Goal: Task Accomplishment & Management: Use online tool/utility

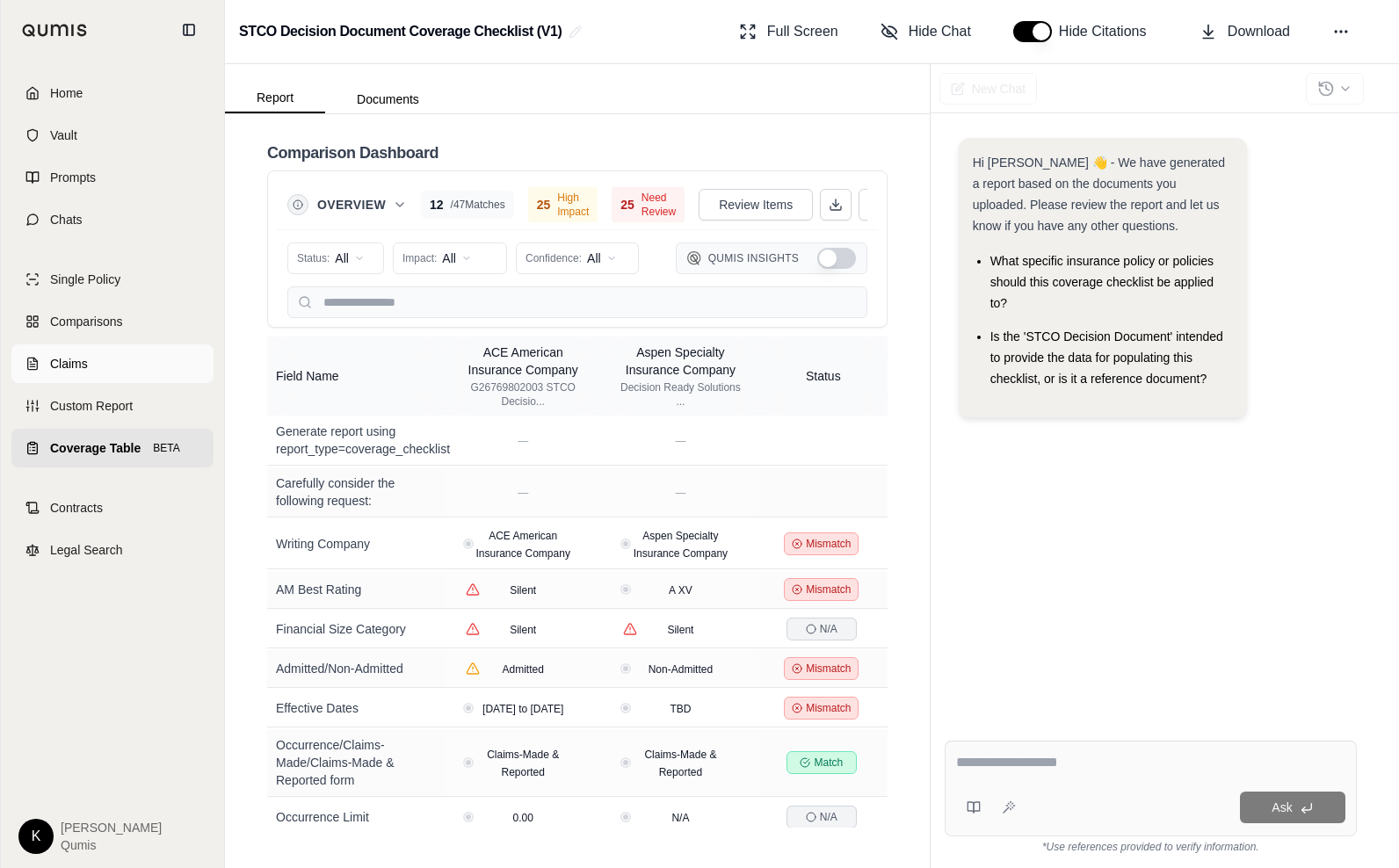
click at [92, 362] on link "Claims" at bounding box center [112, 363] width 202 height 39
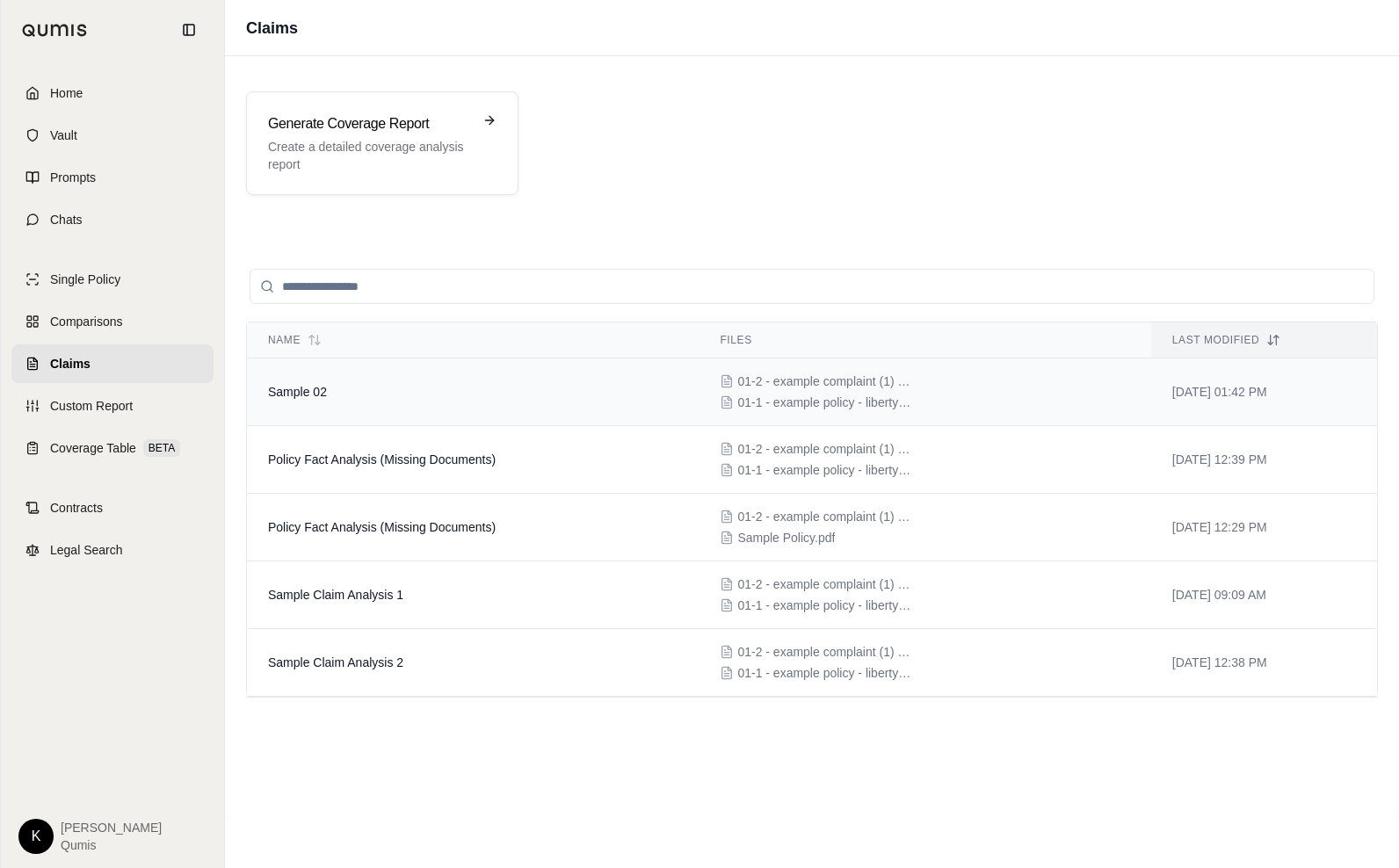
click at [457, 407] on td "Sample 02" at bounding box center [473, 391] width 452 height 67
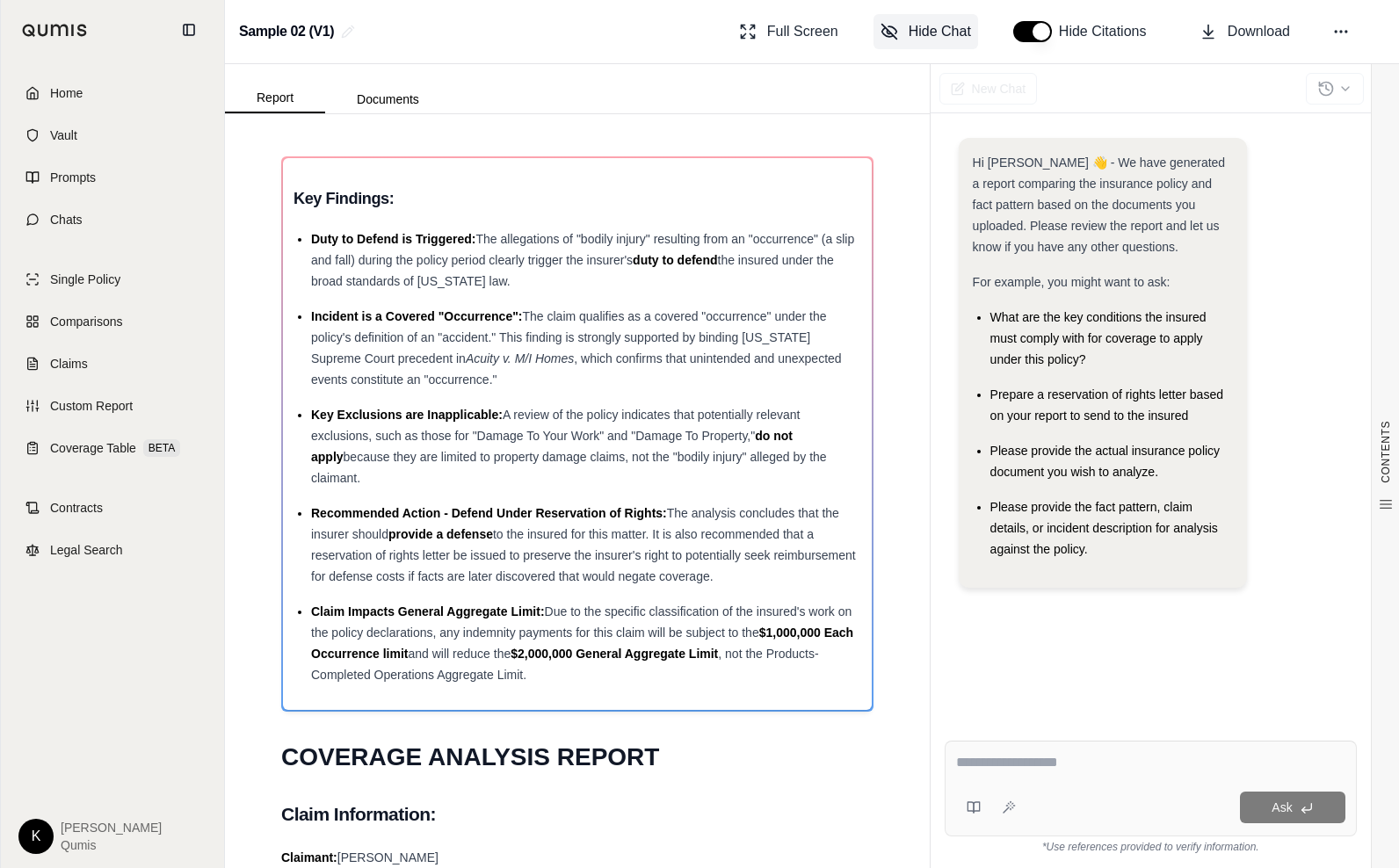
click at [895, 32] on icon at bounding box center [892, 29] width 8 height 7
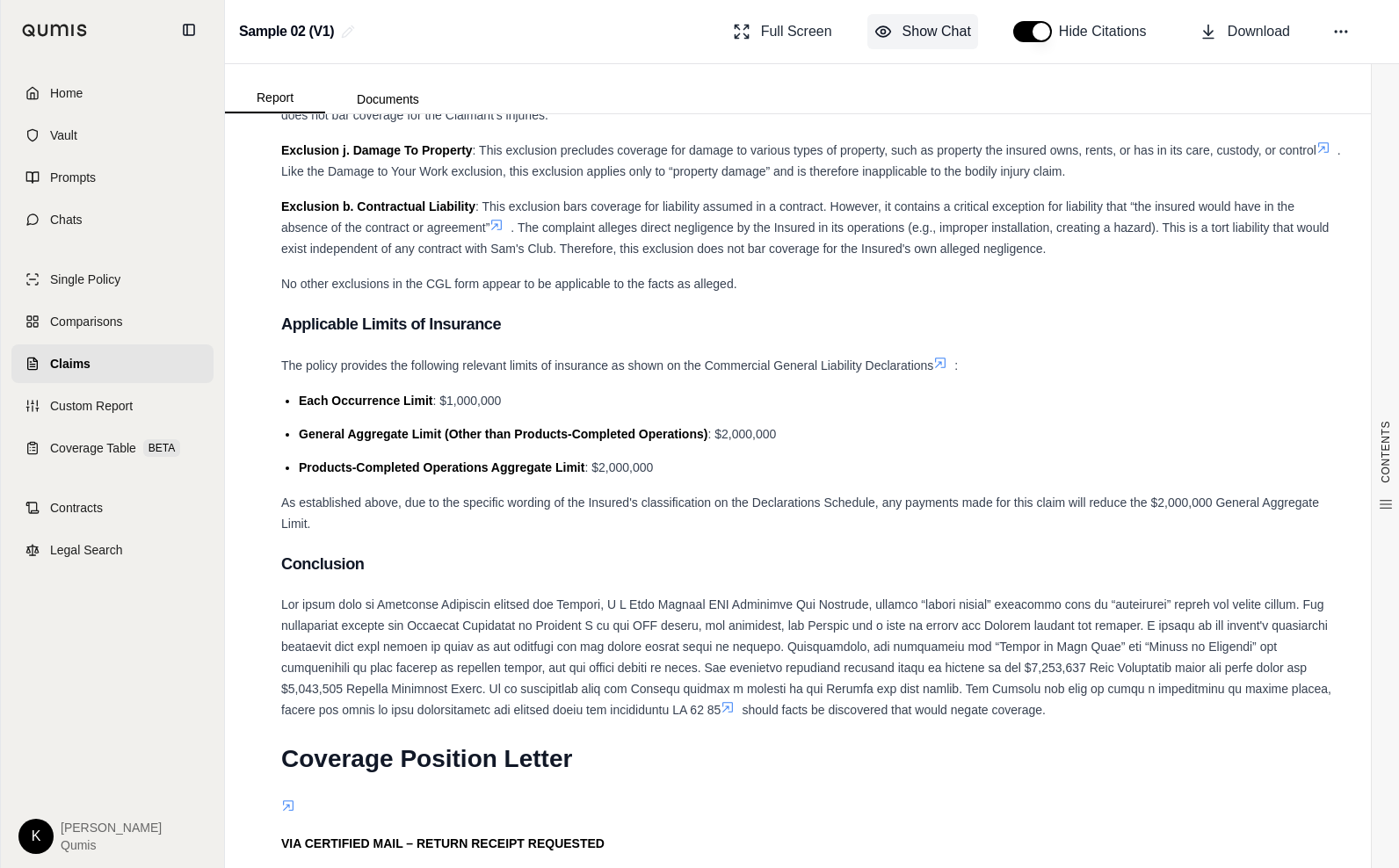
scroll to position [3204, 0]
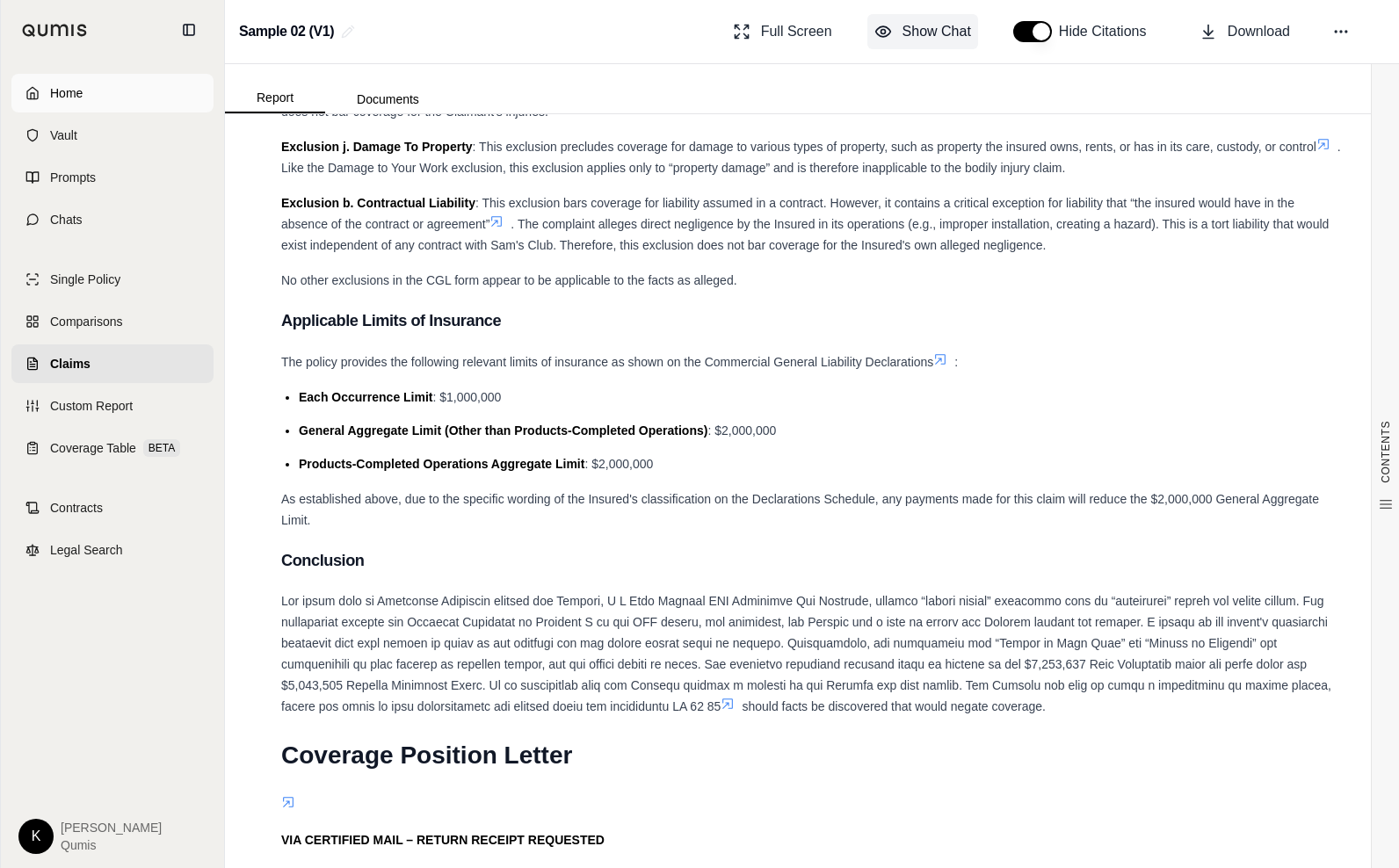
click at [81, 84] on span "Home" at bounding box center [66, 93] width 32 height 18
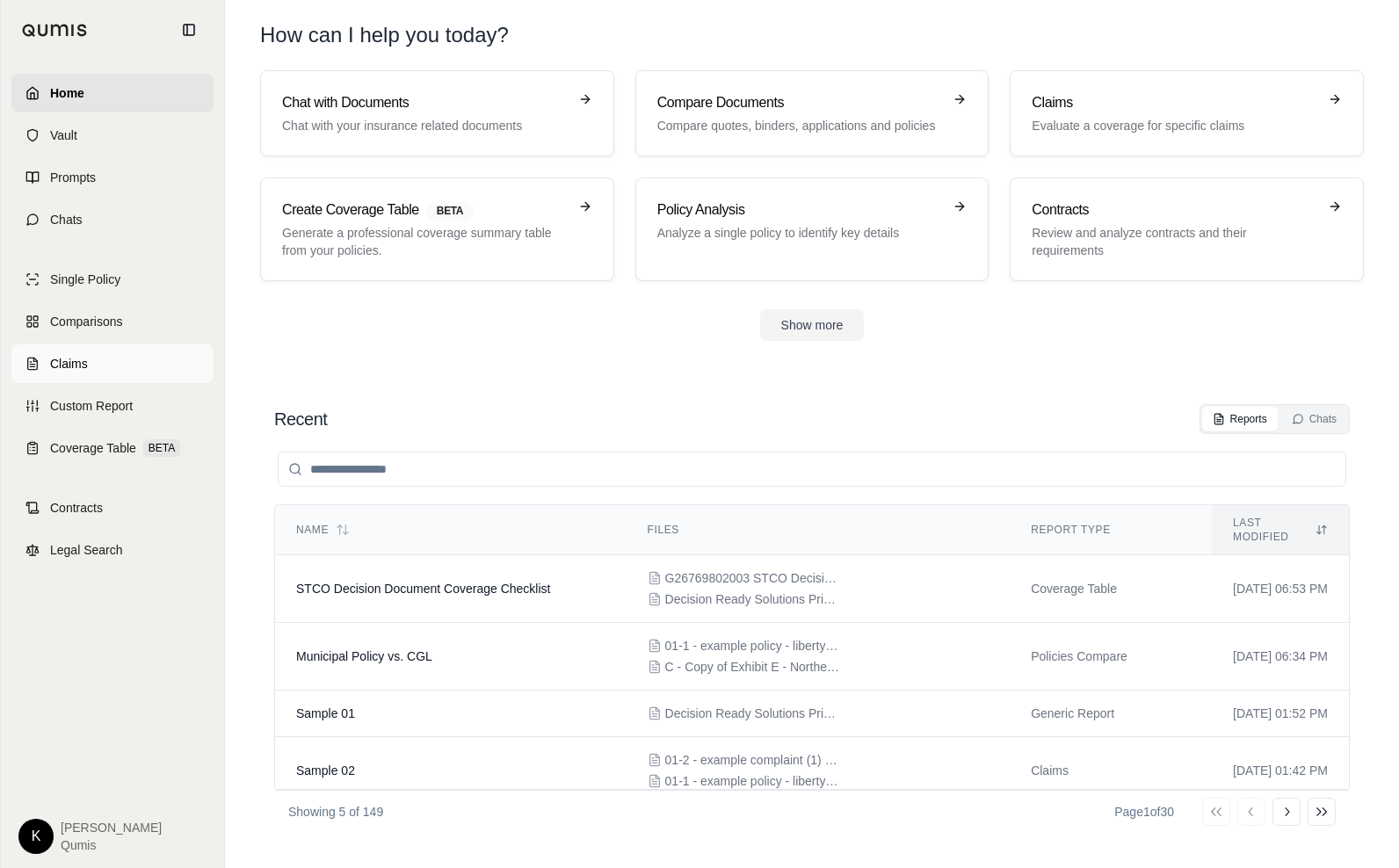
click at [100, 362] on link "Claims" at bounding box center [112, 363] width 202 height 39
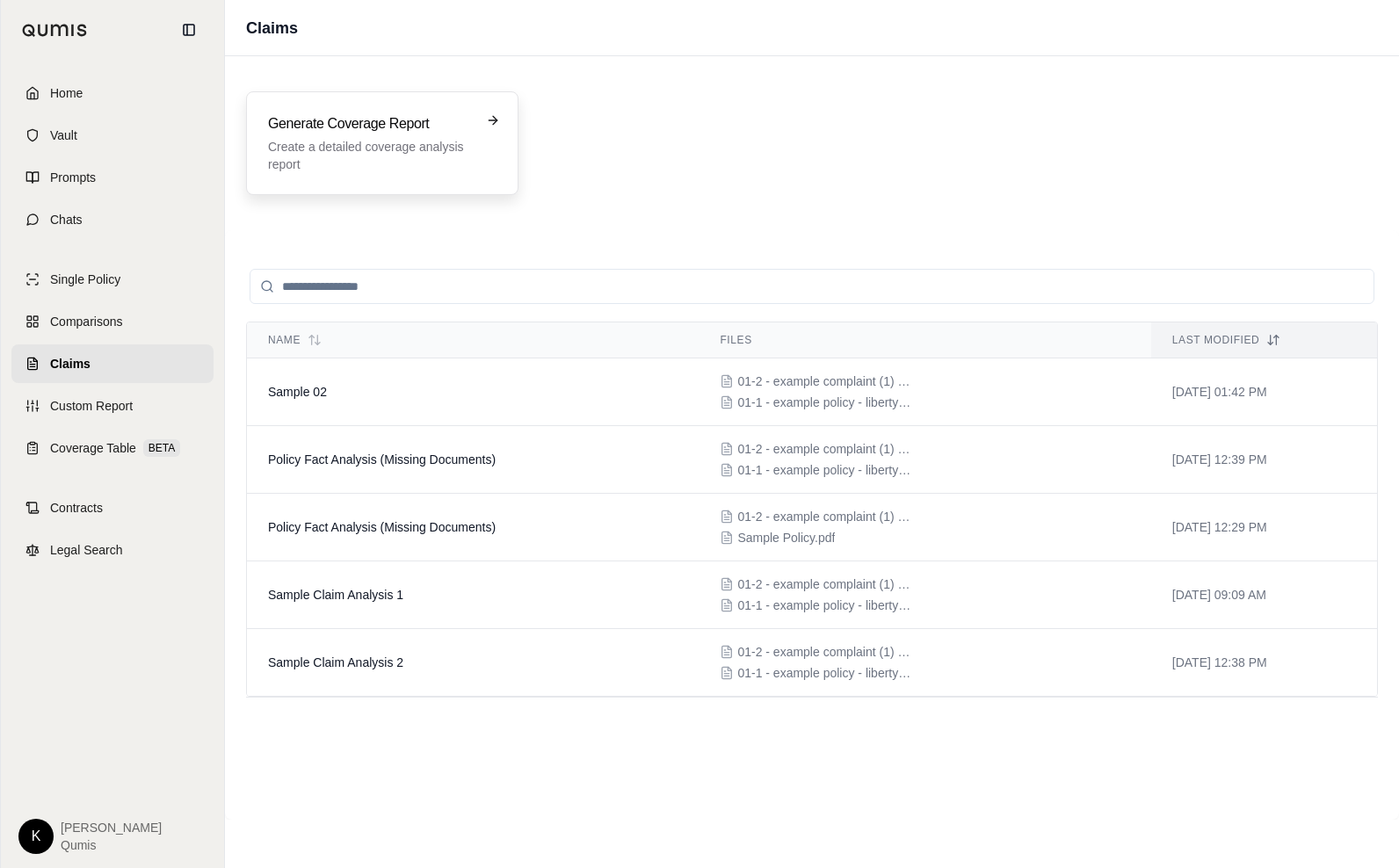
click at [318, 172] on p "Create a detailed coverage analysis report" at bounding box center [370, 155] width 204 height 35
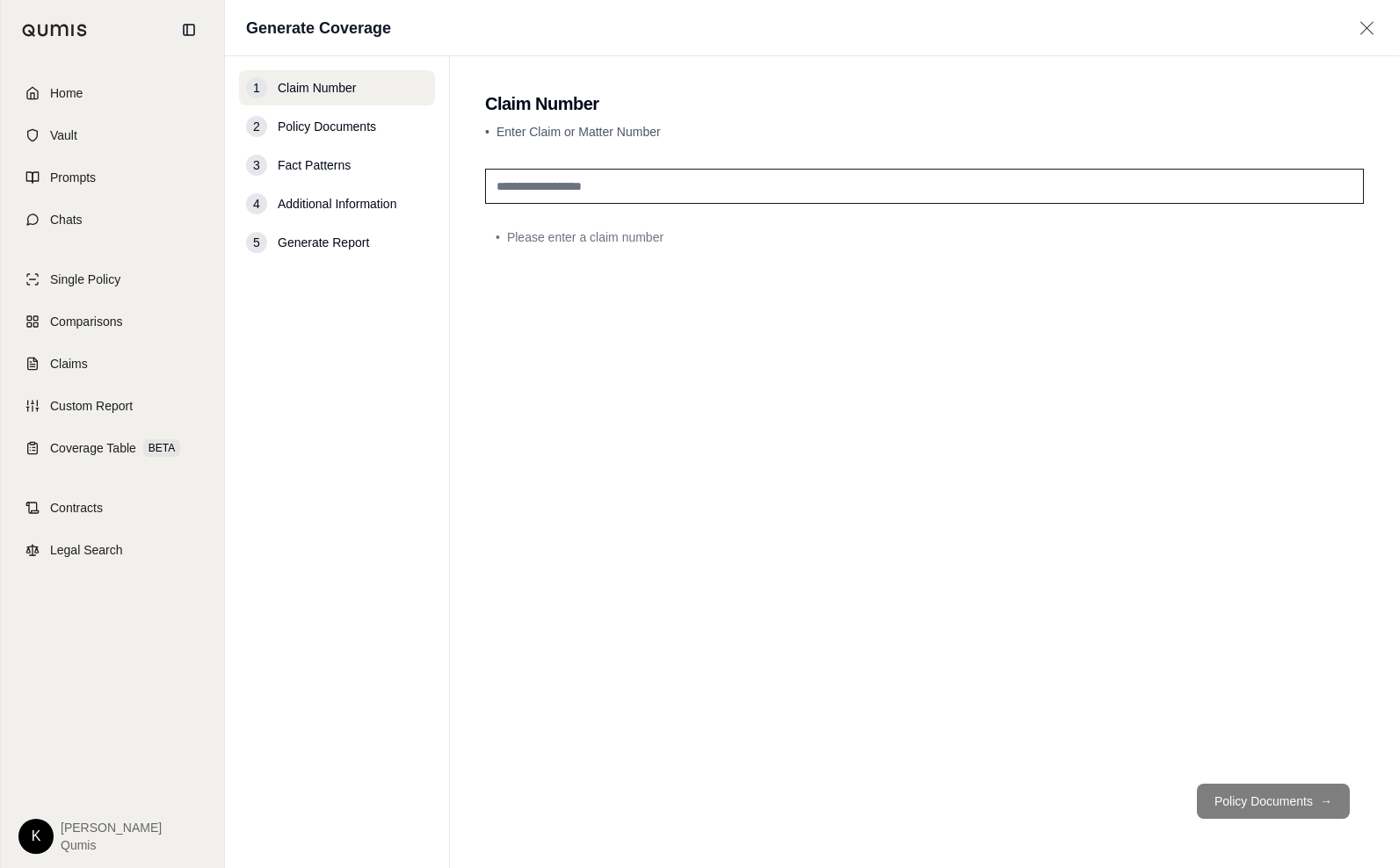
click at [558, 194] on input "text" at bounding box center [924, 186] width 879 height 35
type input "******"
click at [1263, 812] on button "Policy Documents →" at bounding box center [1273, 801] width 153 height 35
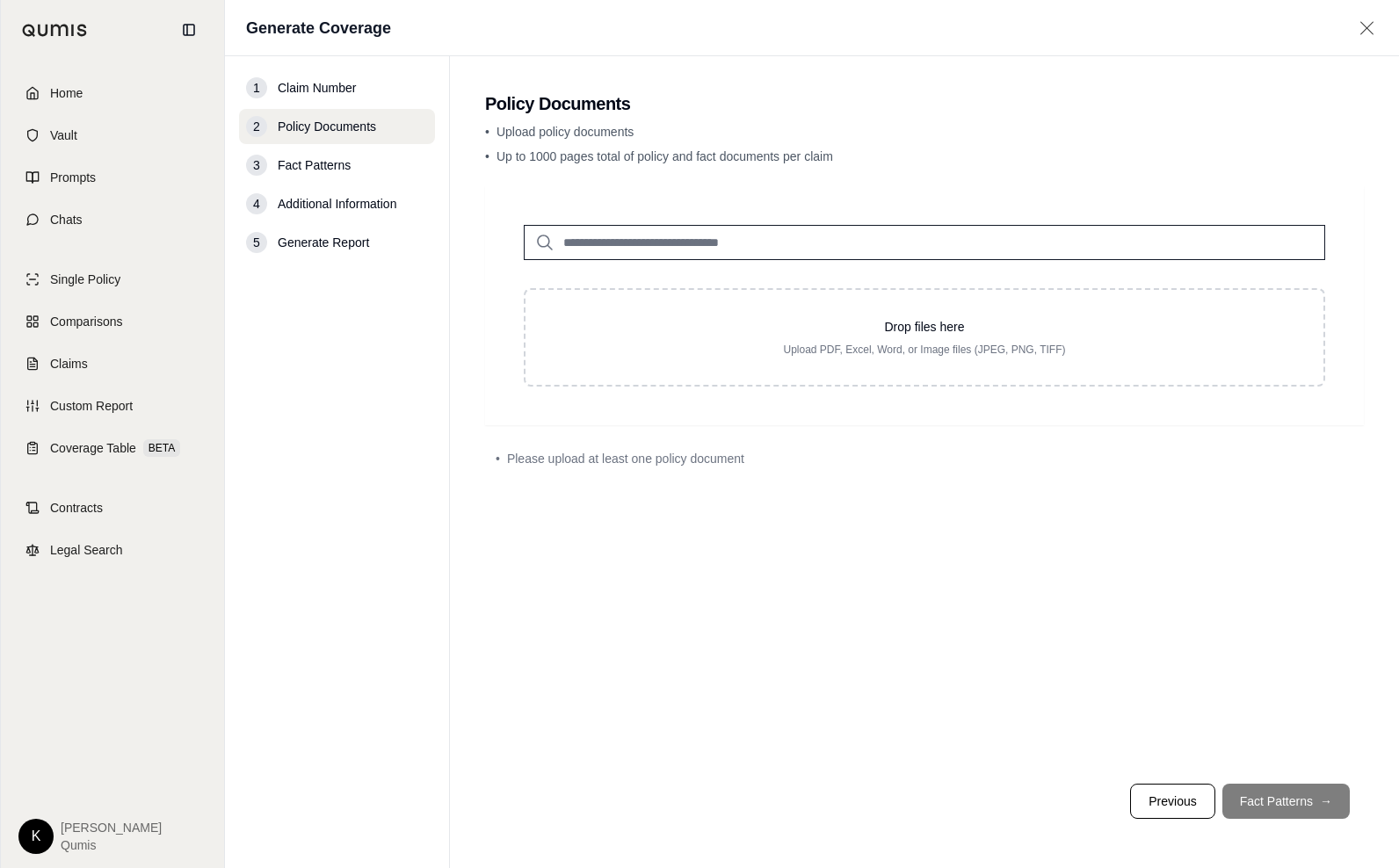
click at [673, 248] on input "search" at bounding box center [925, 242] width 802 height 35
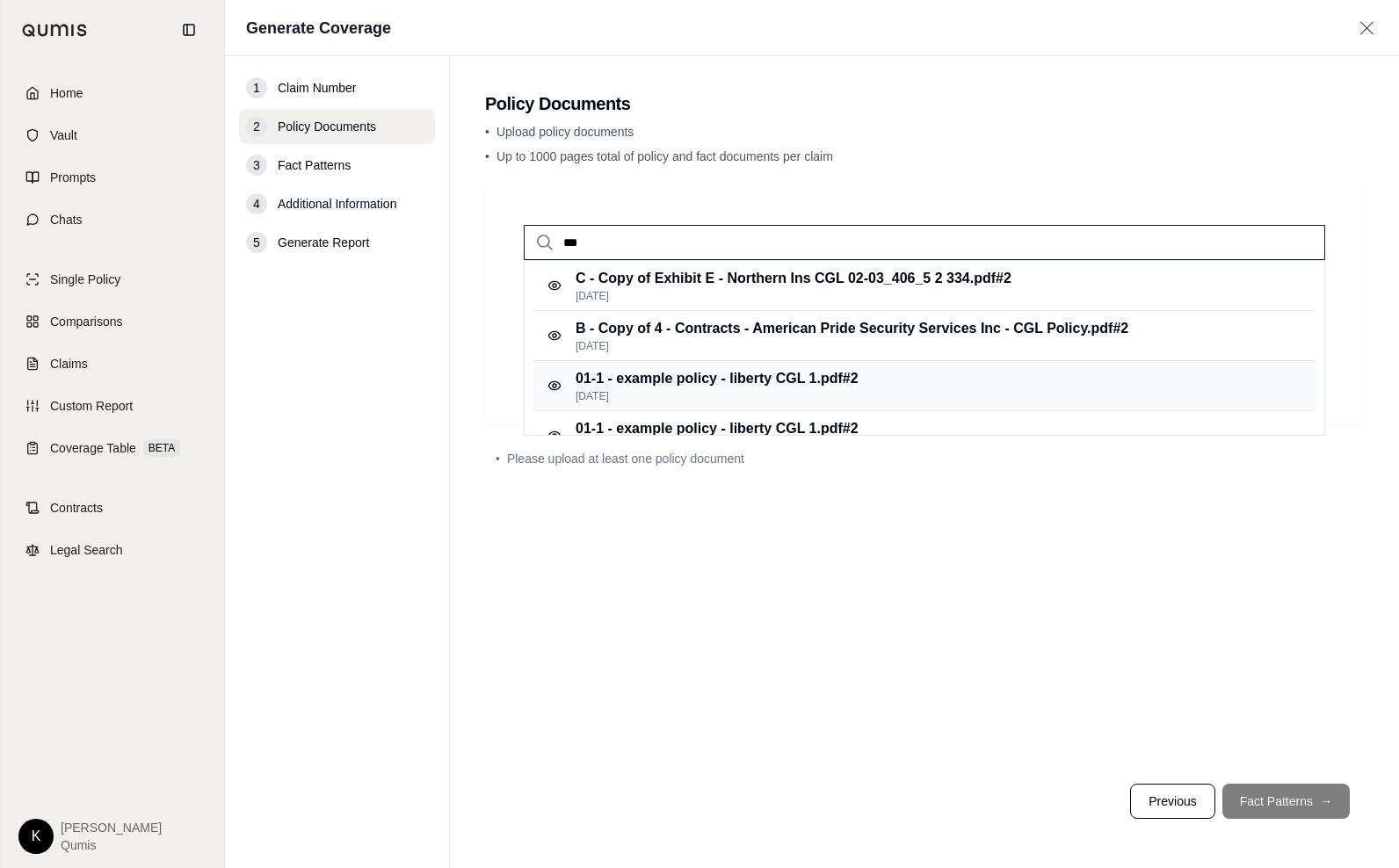
type input "***"
click at [787, 391] on p "[DATE]" at bounding box center [717, 396] width 283 height 14
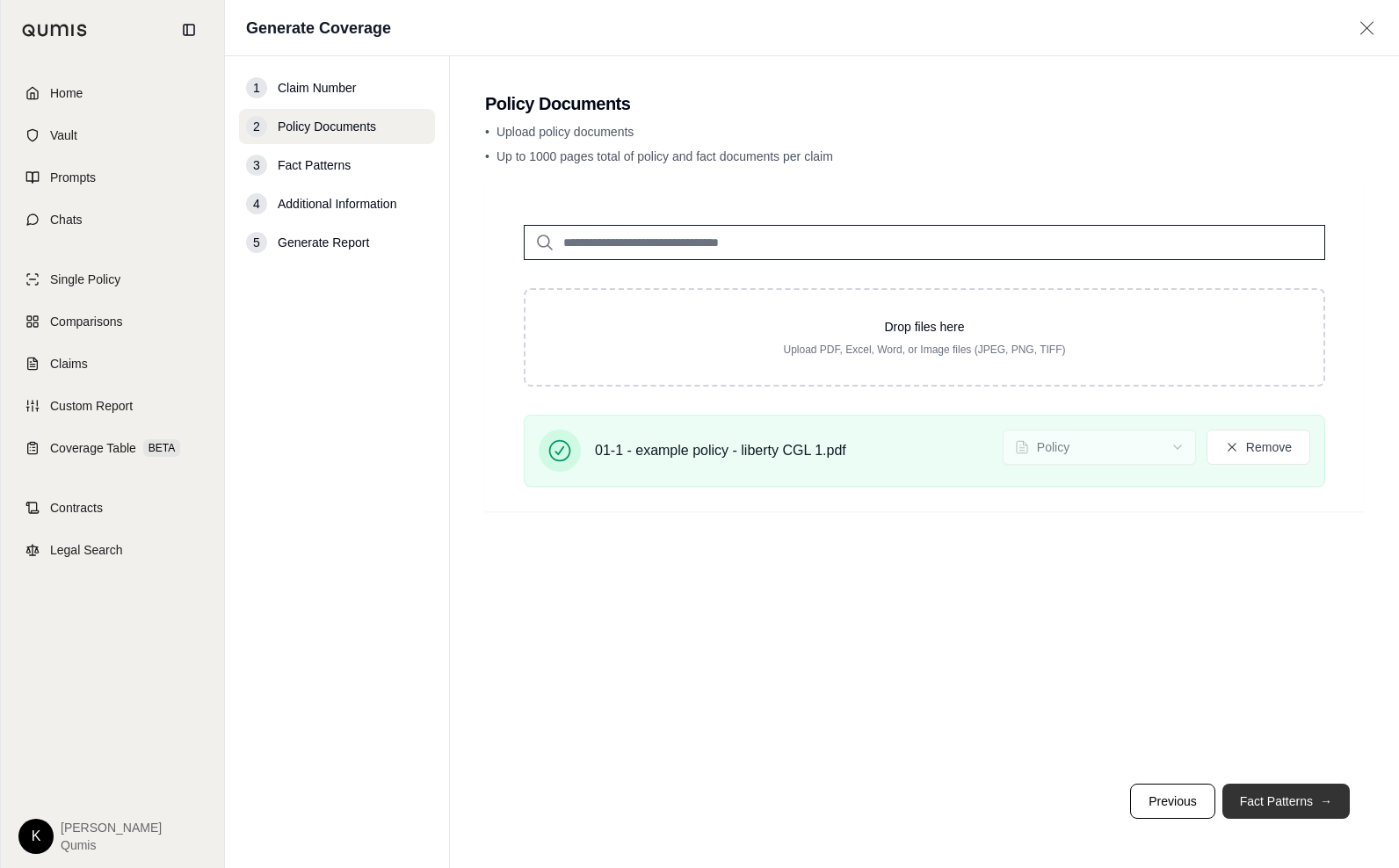
click at [1282, 797] on button "Fact Patterns →" at bounding box center [1286, 801] width 127 height 35
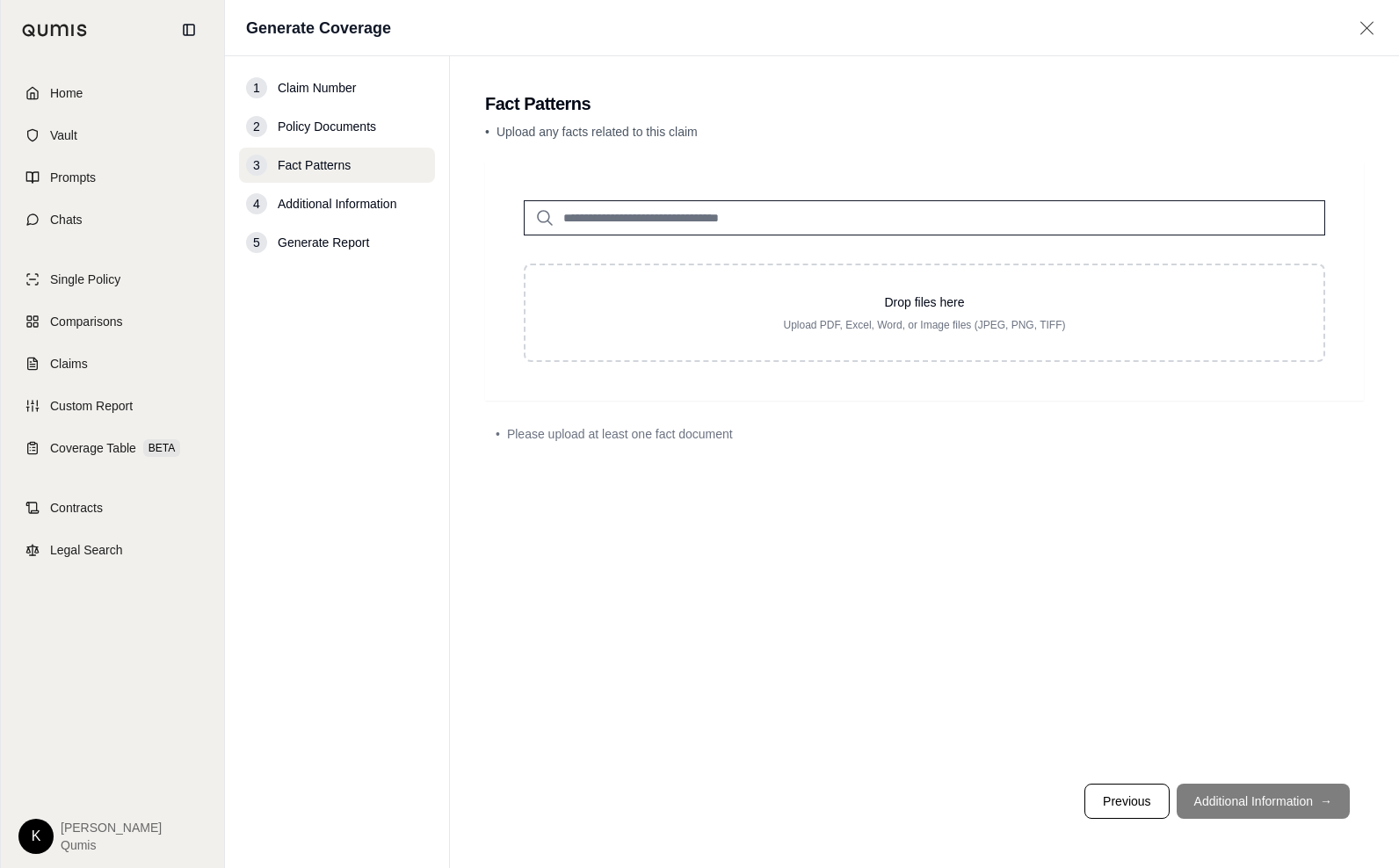
click at [600, 208] on input "search" at bounding box center [925, 217] width 802 height 35
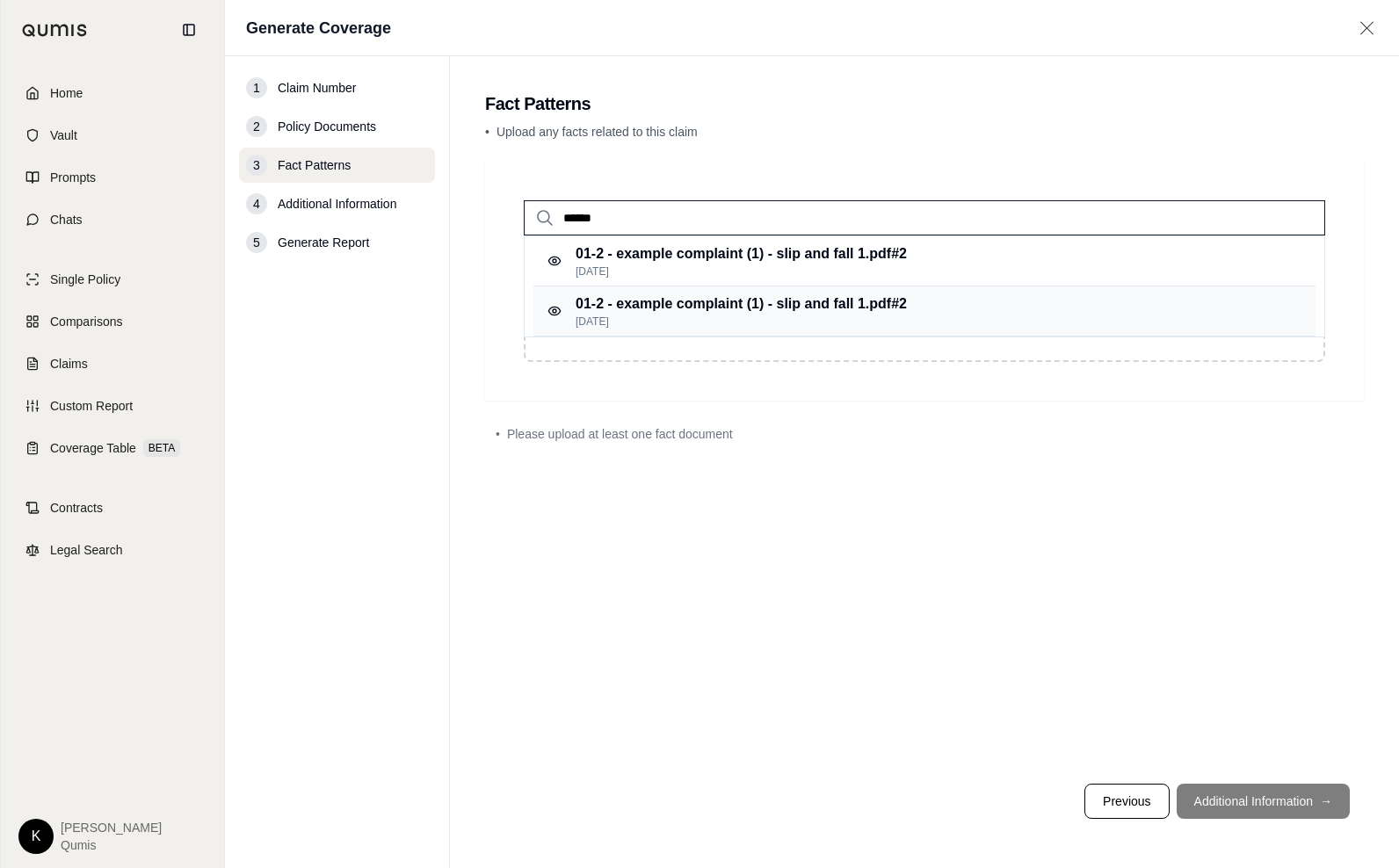
type input "******"
click at [675, 292] on div "01-2 - example complaint (1) - slip and fall 1.pdf #2 [DATE]" at bounding box center [924, 311] width 782 height 50
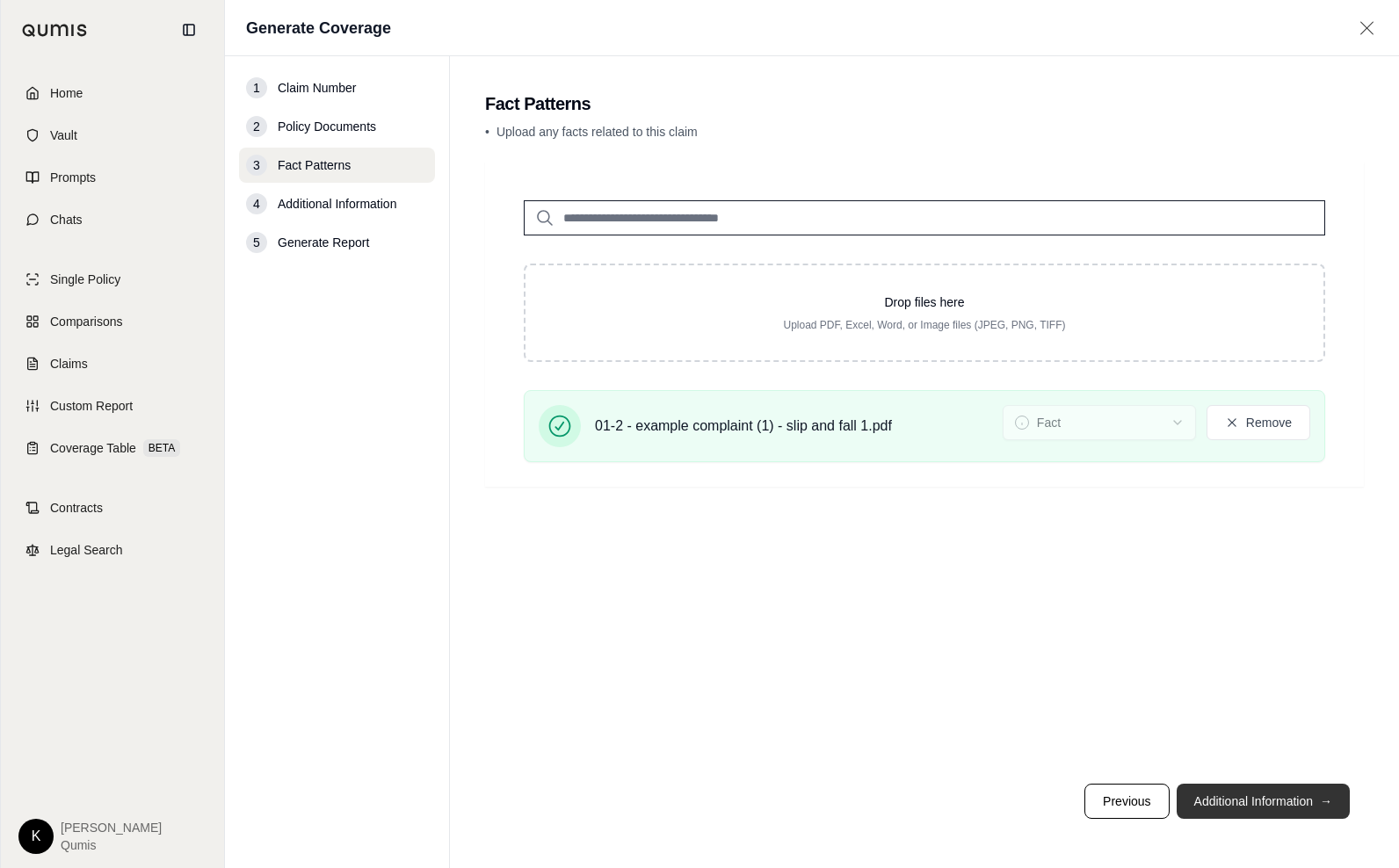
click at [1265, 793] on button "Additional Information →" at bounding box center [1263, 801] width 173 height 35
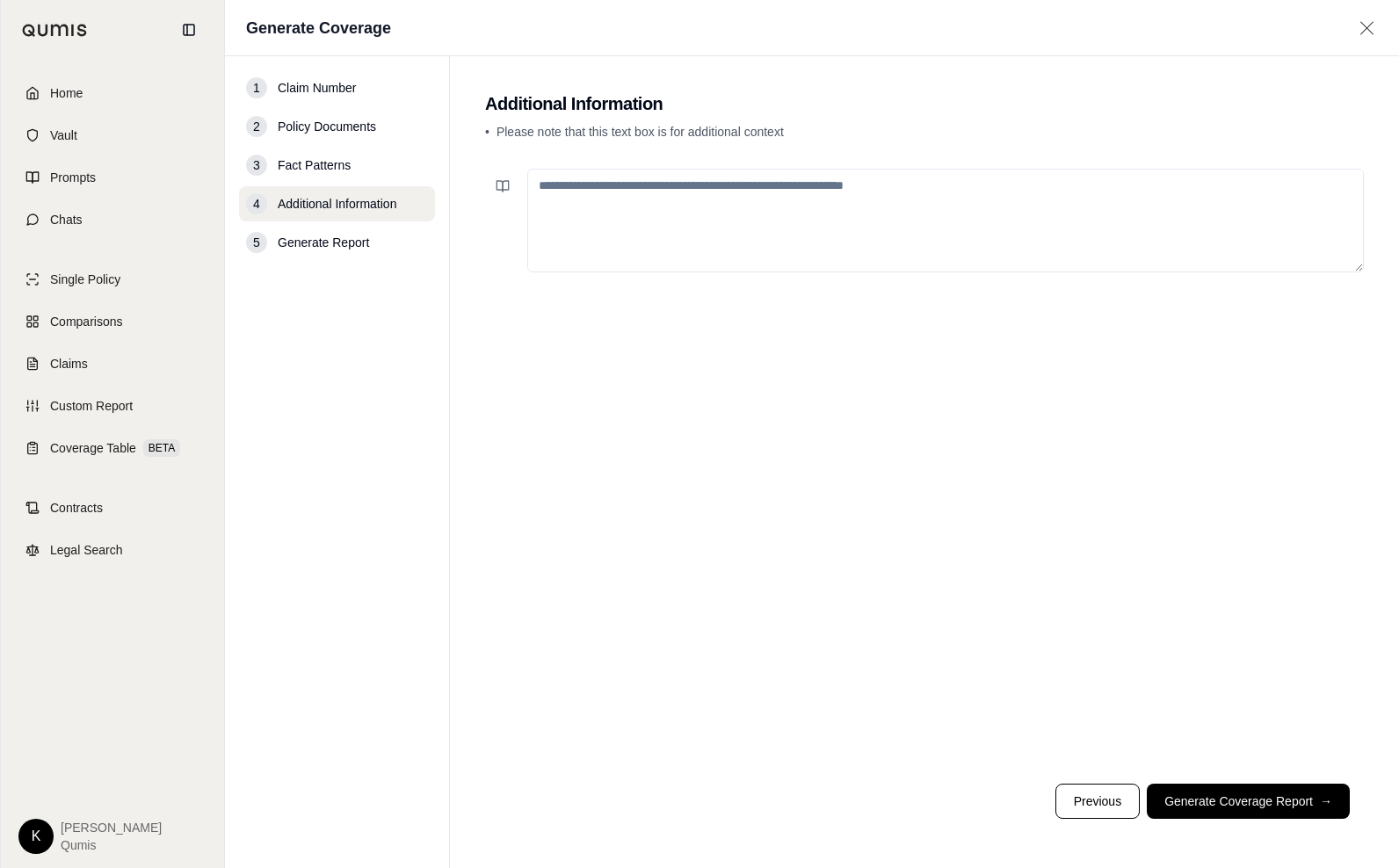
click at [650, 192] on textarea at bounding box center [945, 220] width 837 height 103
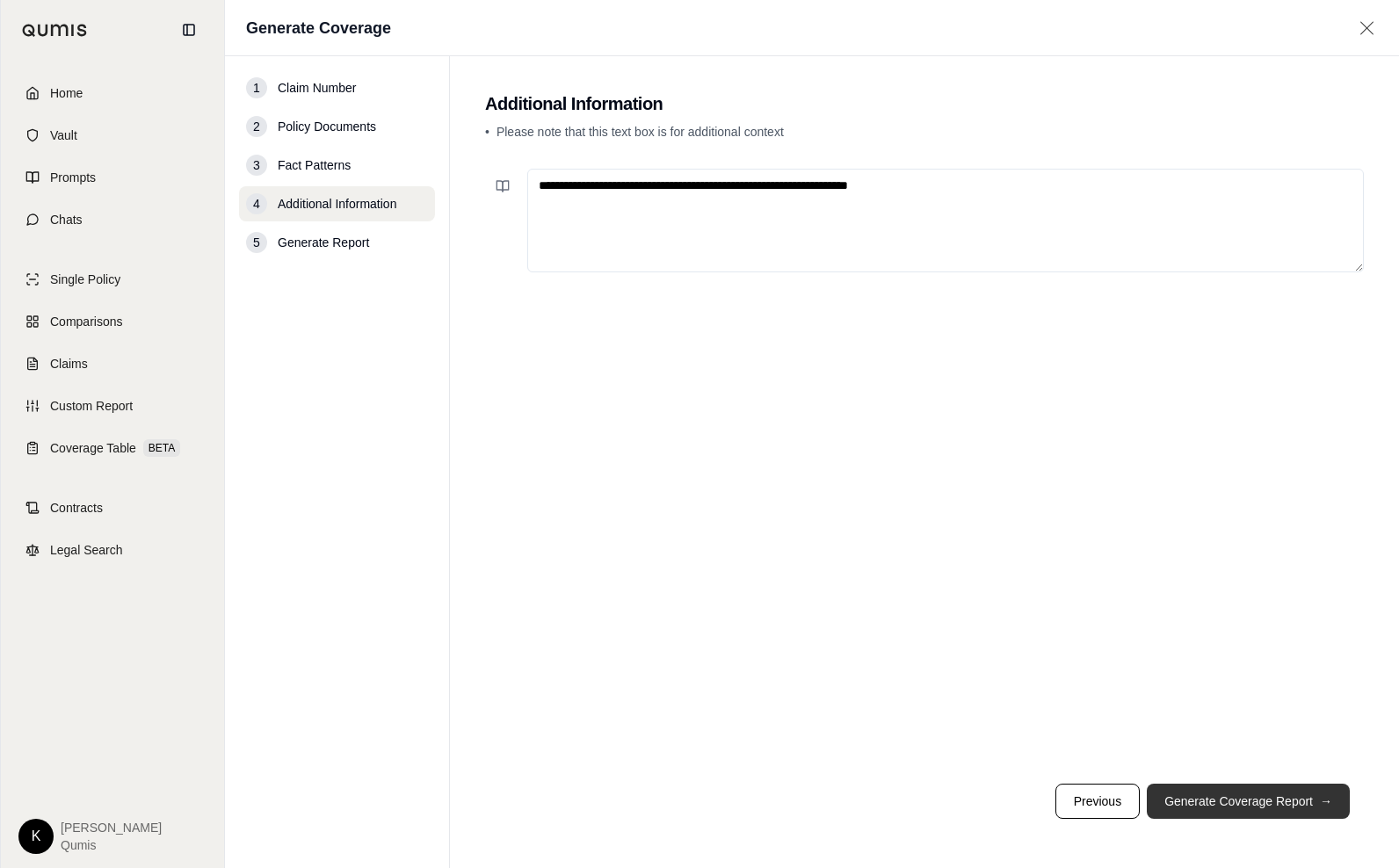
type textarea "**********"
click at [1236, 805] on button "Generate Coverage Report →" at bounding box center [1248, 801] width 203 height 35
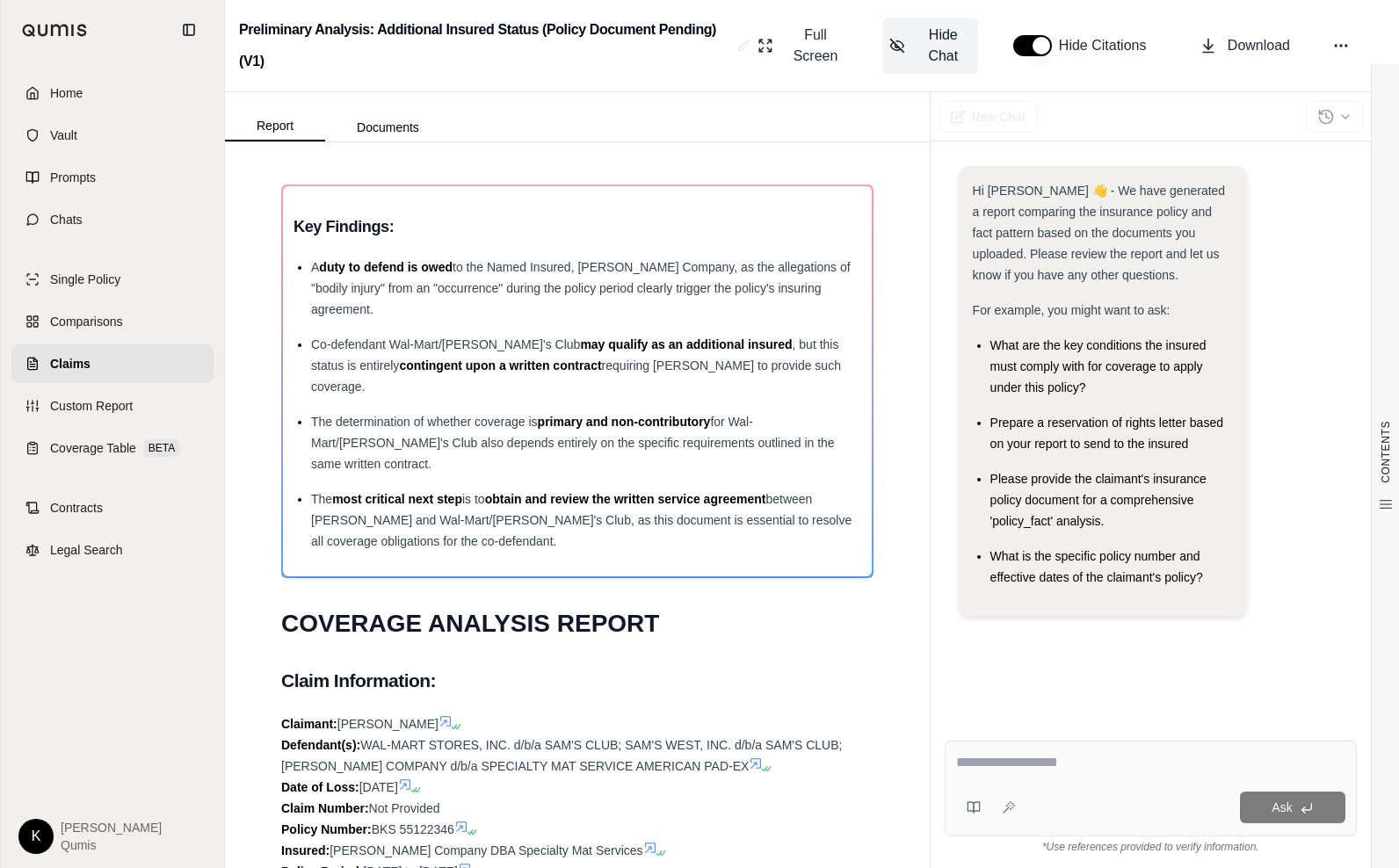
click at [912, 48] on button "Hide Chat" at bounding box center [930, 45] width 96 height 56
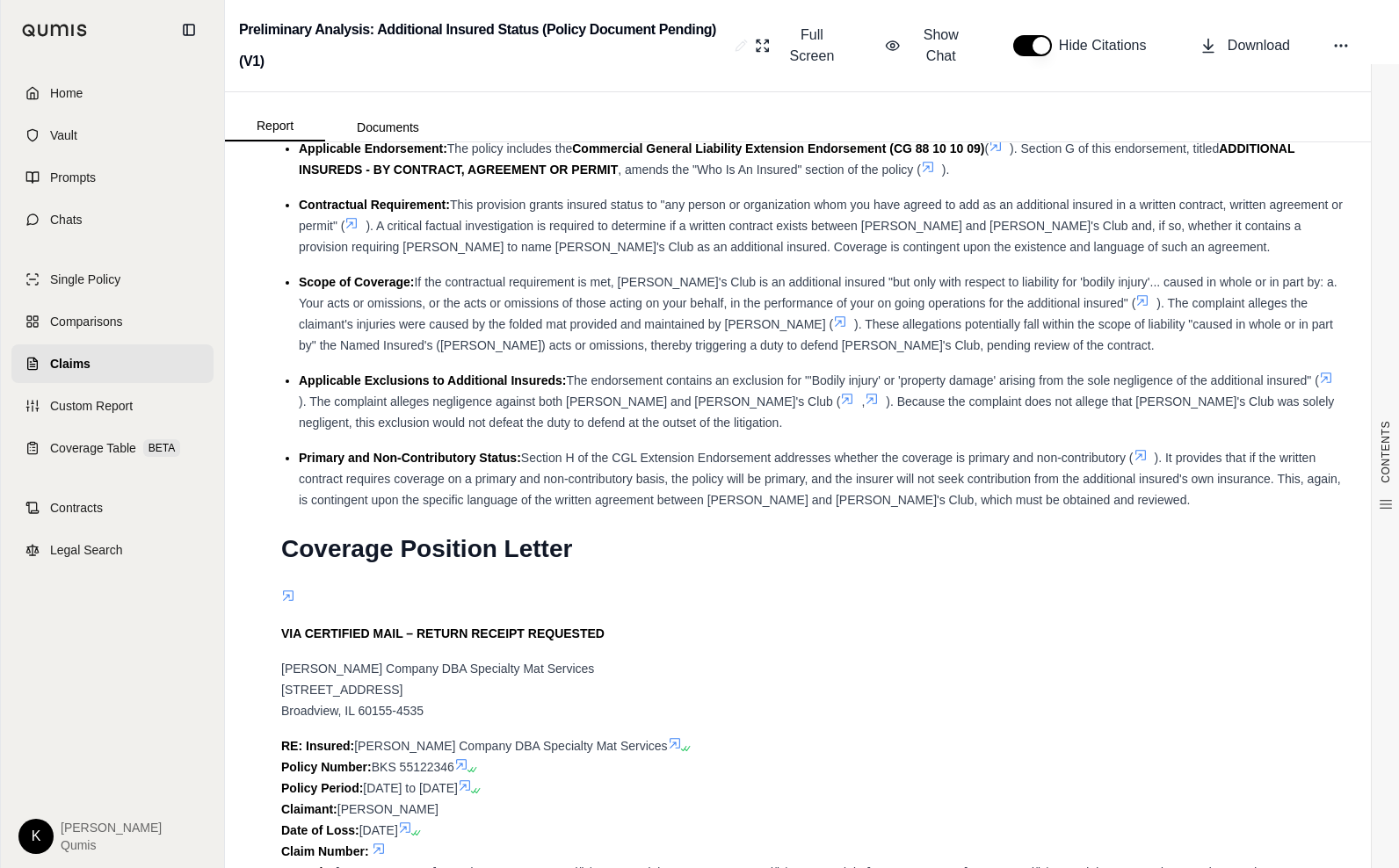
scroll to position [4601, 0]
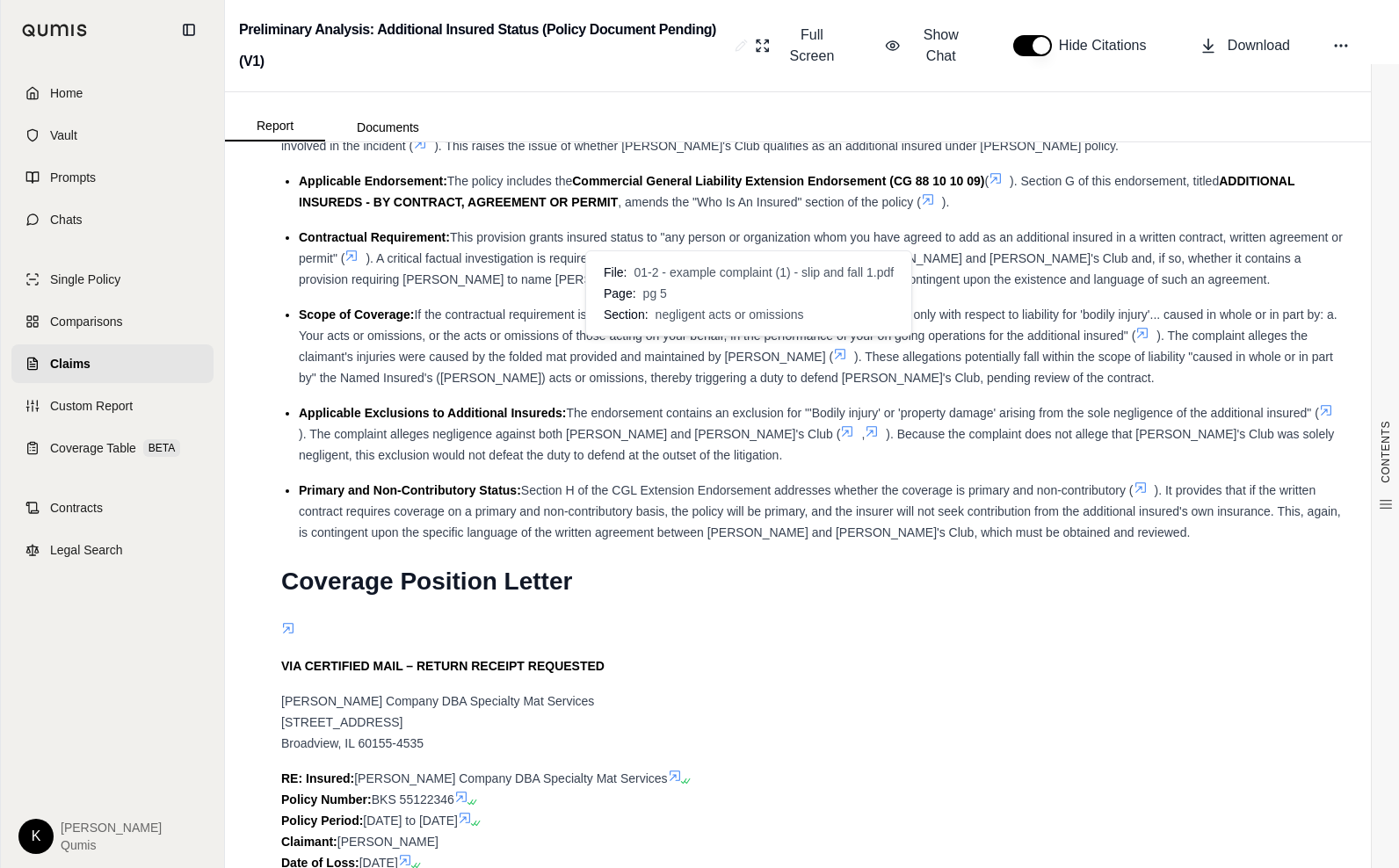
click at [840, 425] on icon at bounding box center [846, 431] width 14 height 14
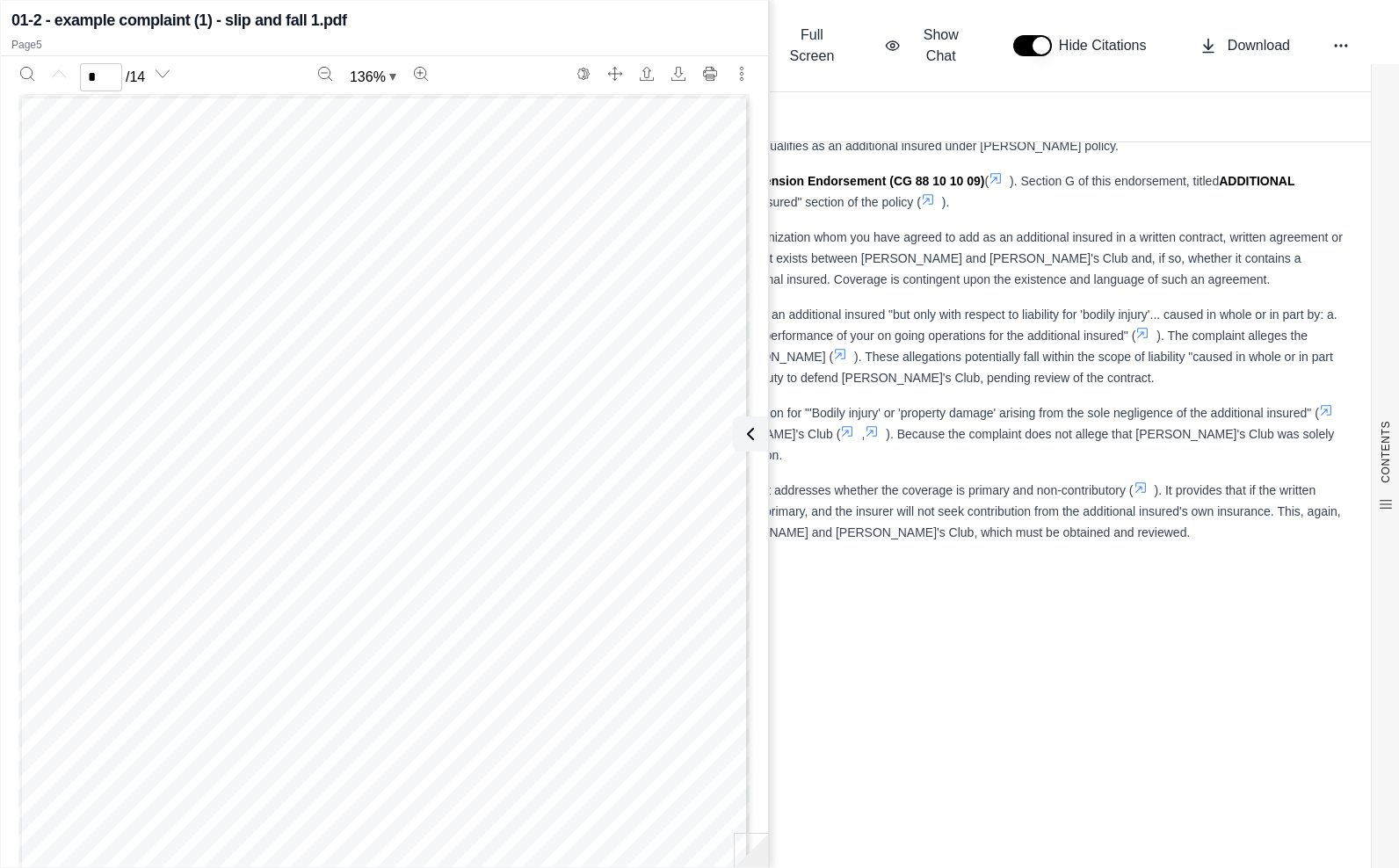
scroll to position [3784, 0]
click at [1136, 326] on icon at bounding box center [1142, 333] width 14 height 14
type input "*"
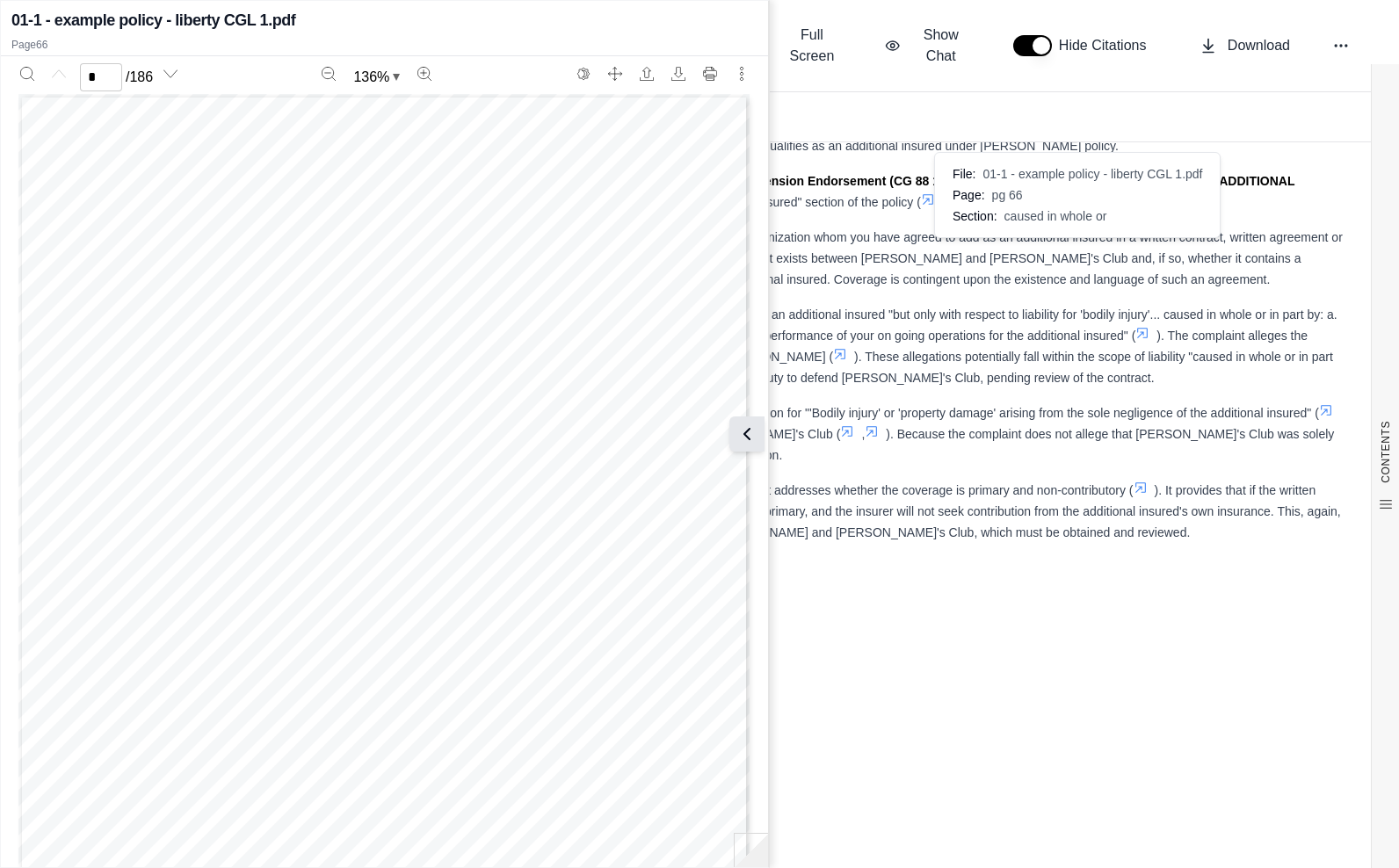
click at [741, 434] on icon at bounding box center [747, 434] width 21 height 21
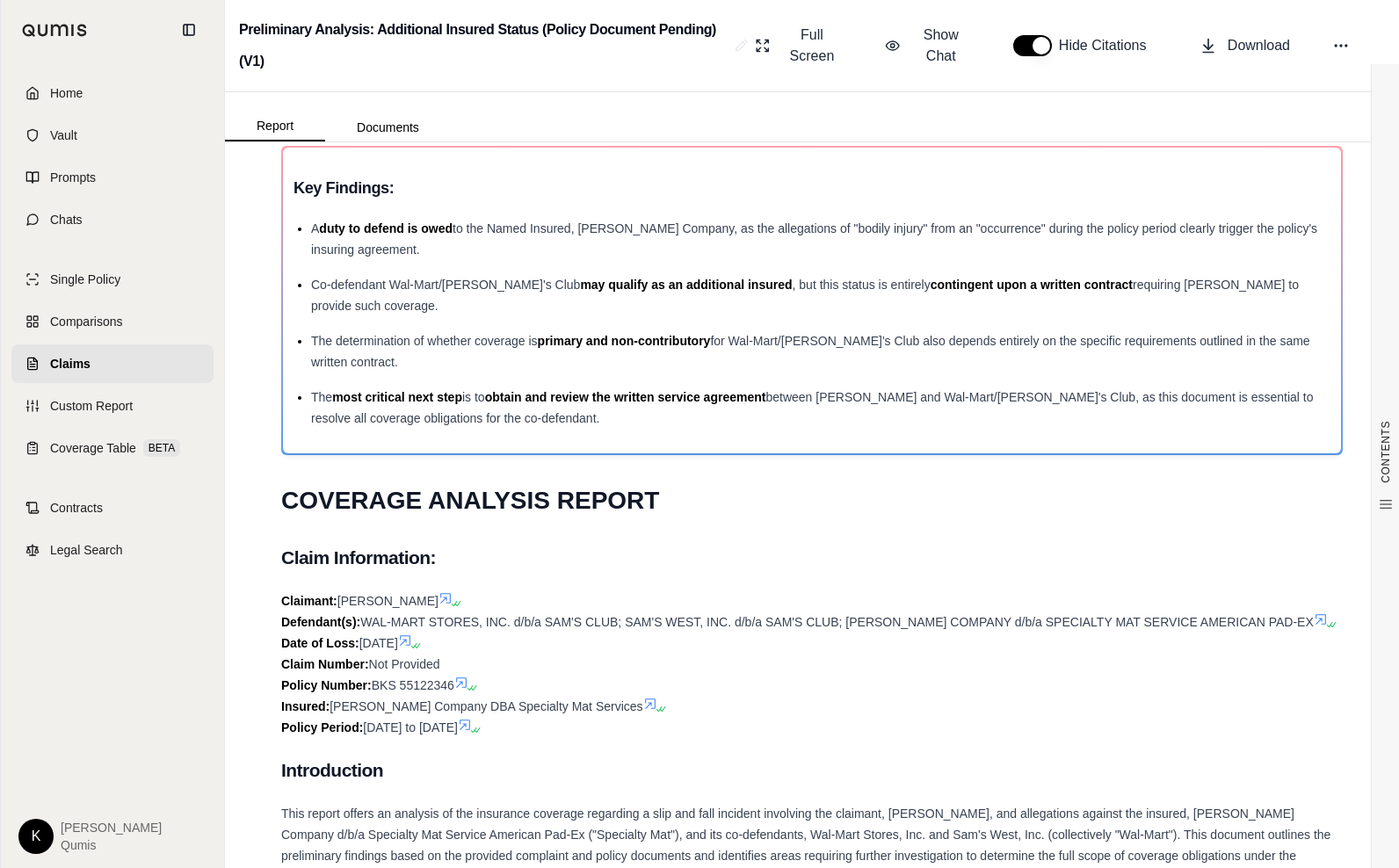
scroll to position [0, 0]
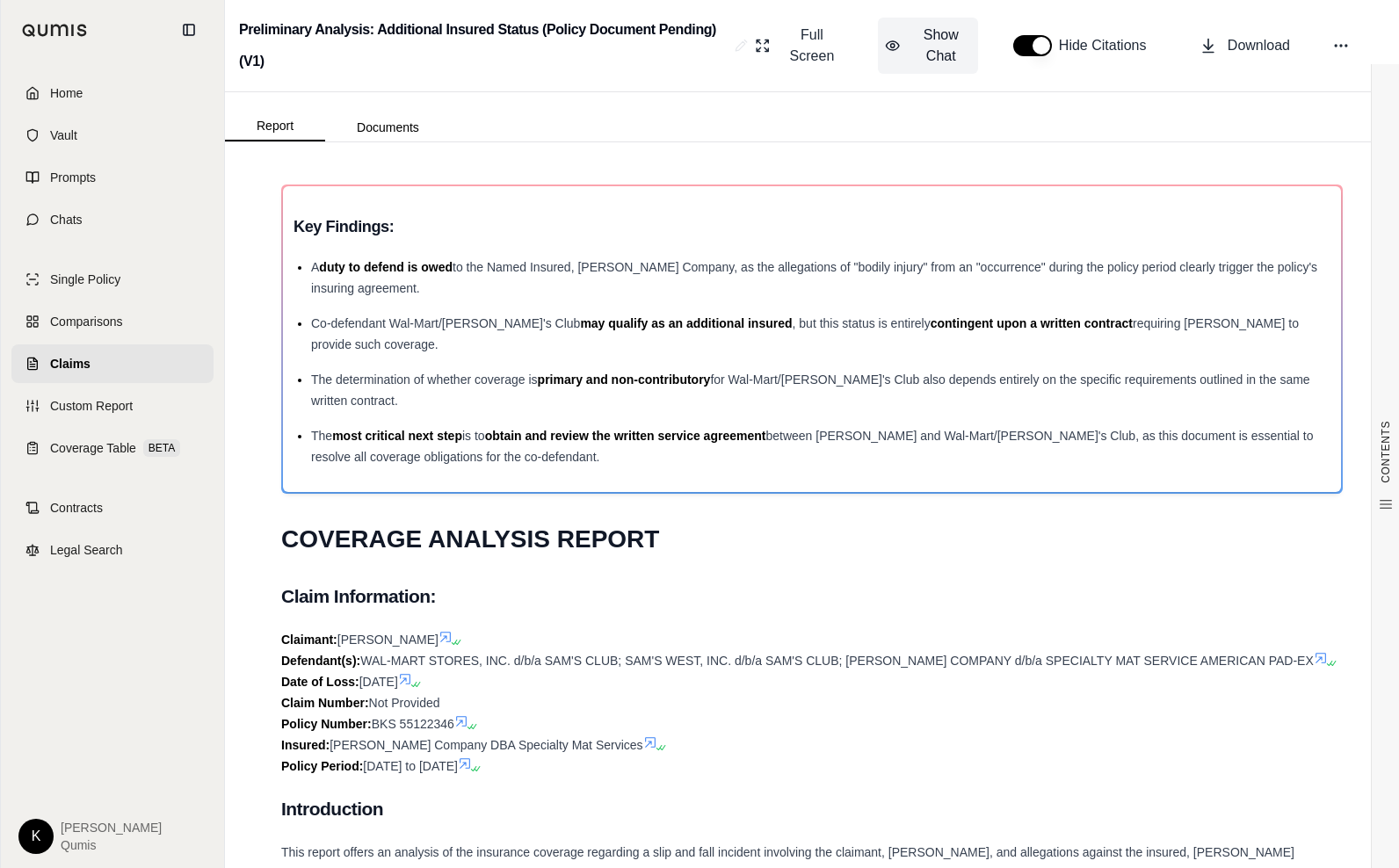
click at [939, 34] on span "Show Chat" at bounding box center [940, 45] width 60 height 43
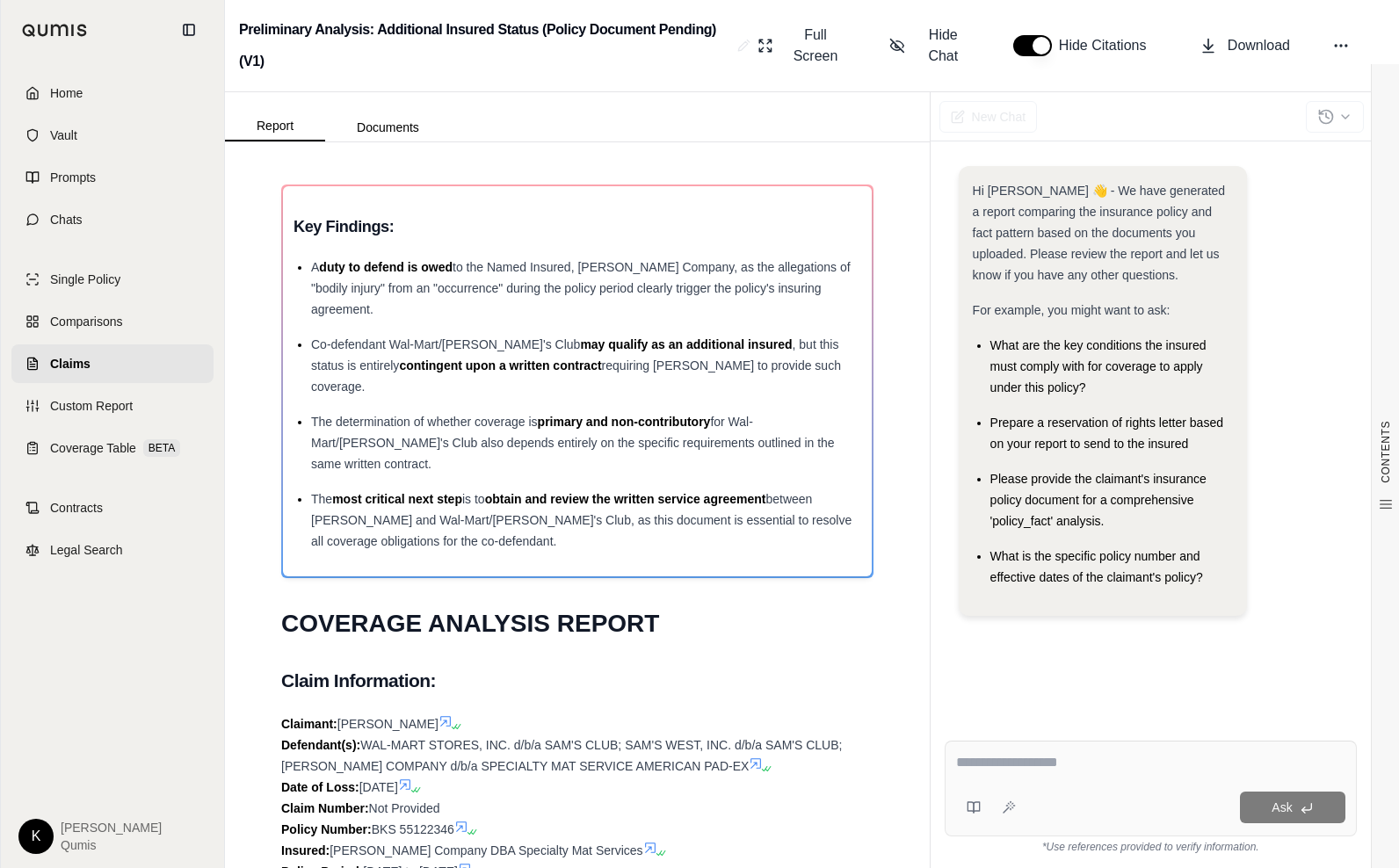
click at [1017, 757] on textarea at bounding box center [1151, 763] width 390 height 21
type textarea "*"
type textarea "**********"
drag, startPoint x: 1298, startPoint y: 761, endPoint x: 907, endPoint y: 752, distance: 391.1
click at [907, 752] on div "Report Documents CONTENTS Table of Contents Key Findings: COVERAGE ANALYSIS REP…" at bounding box center [811, 479] width 1174 height 776
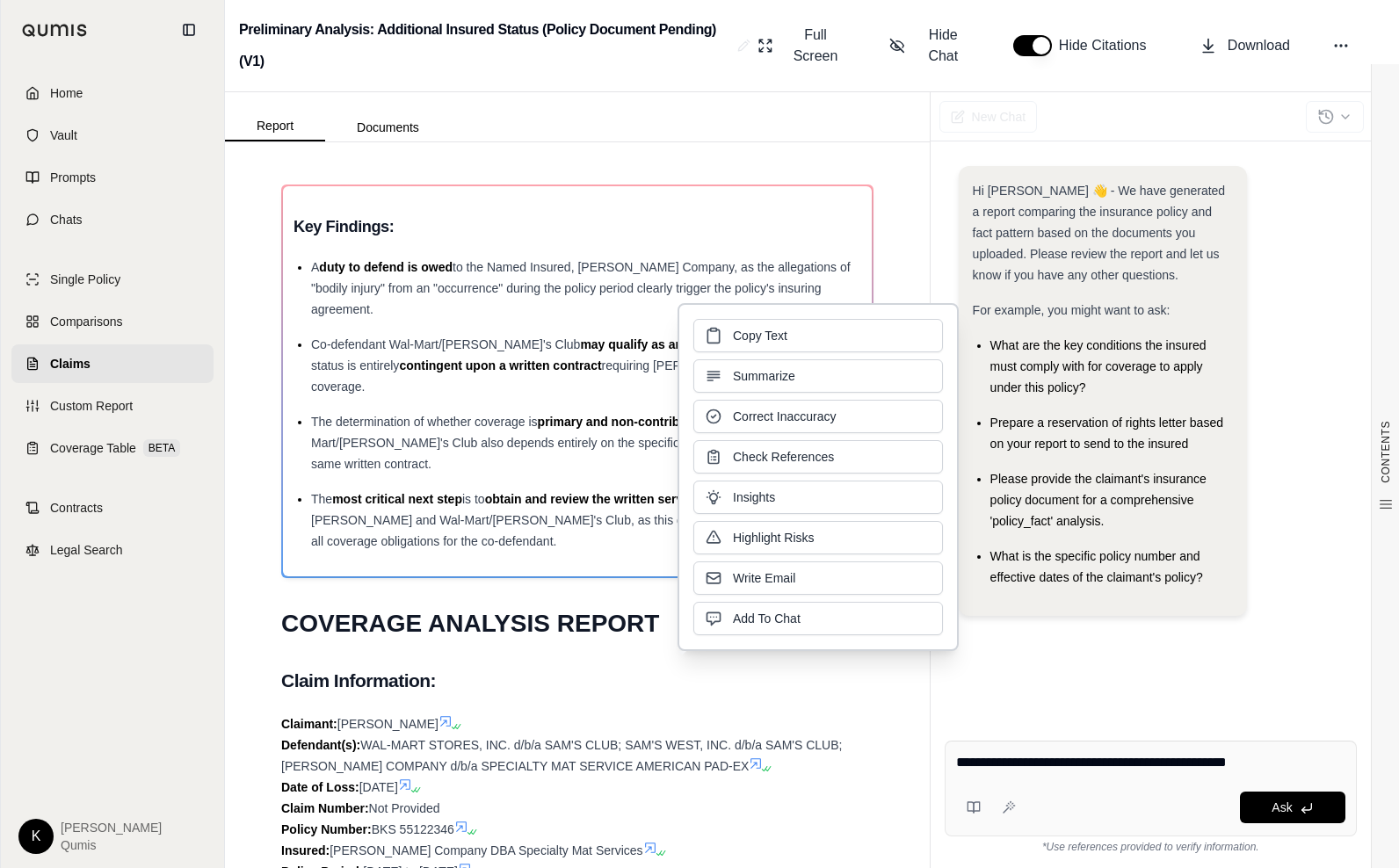
click at [1327, 766] on textarea "**********" at bounding box center [1151, 763] width 390 height 21
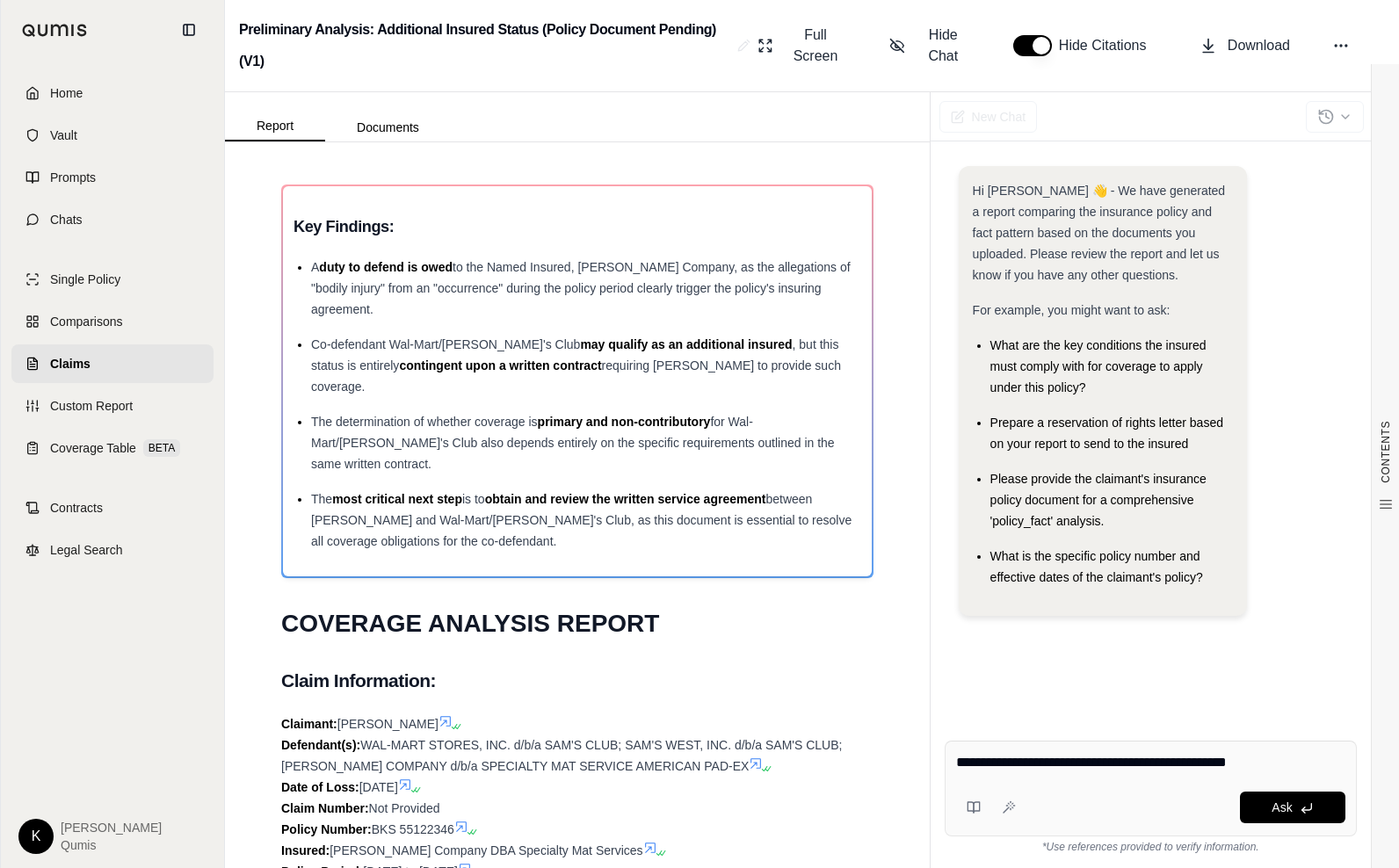
drag, startPoint x: 1322, startPoint y: 765, endPoint x: 948, endPoint y: 767, distance: 374.0
click at [948, 767] on div "**********" at bounding box center [1151, 788] width 412 height 96
type textarea "**********"
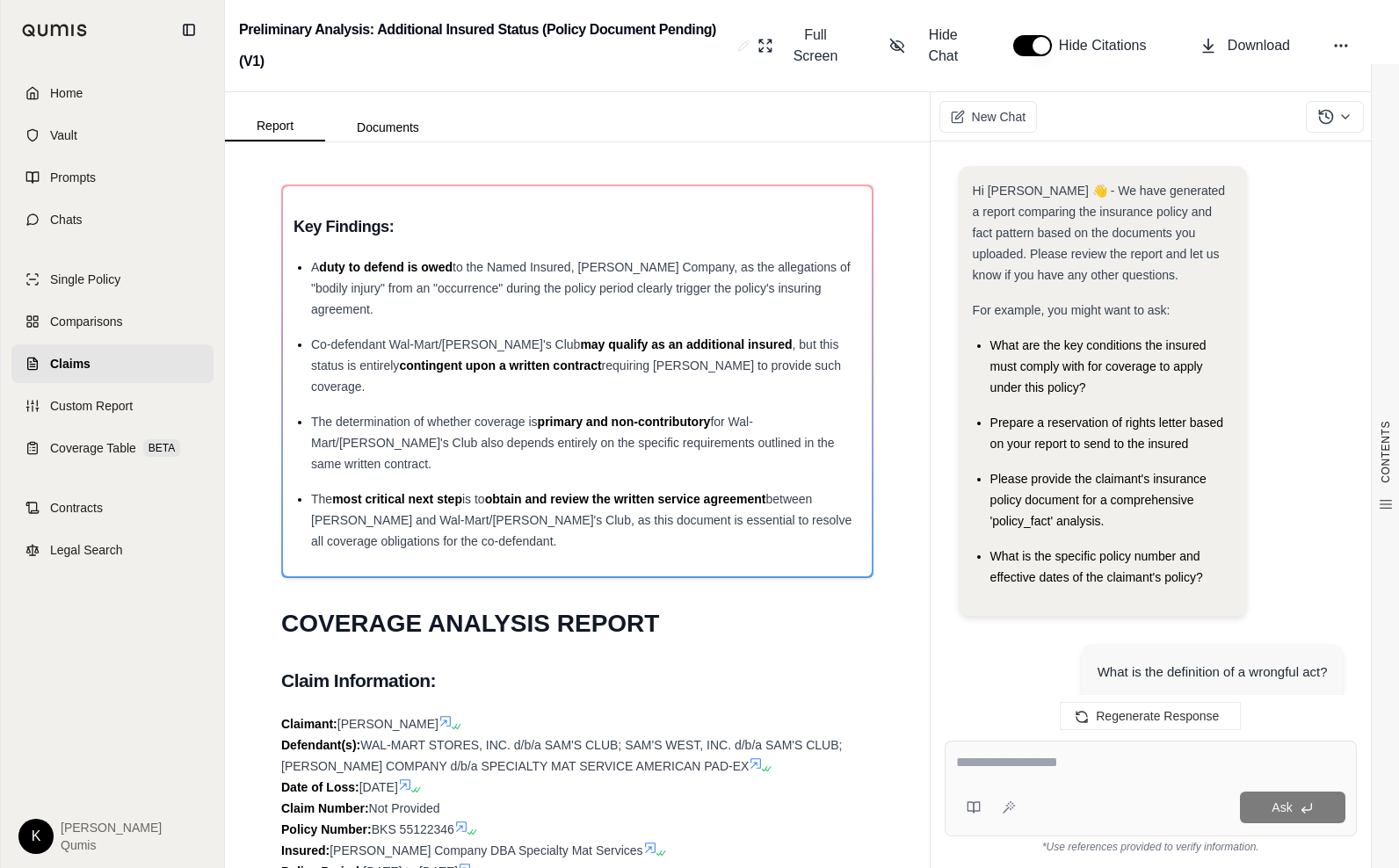
scroll to position [3215, 0]
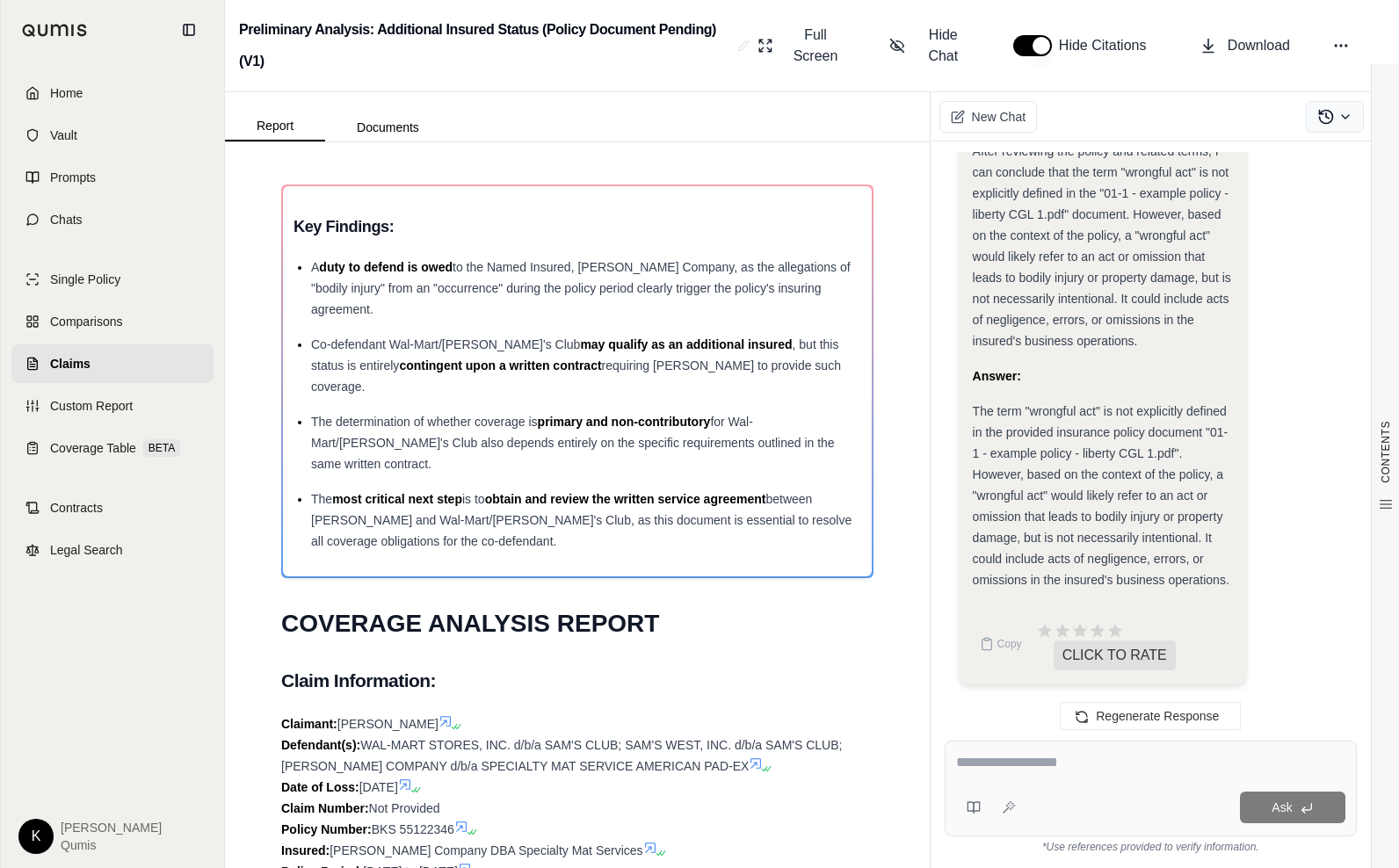
click at [1314, 124] on button at bounding box center [1335, 117] width 58 height 31
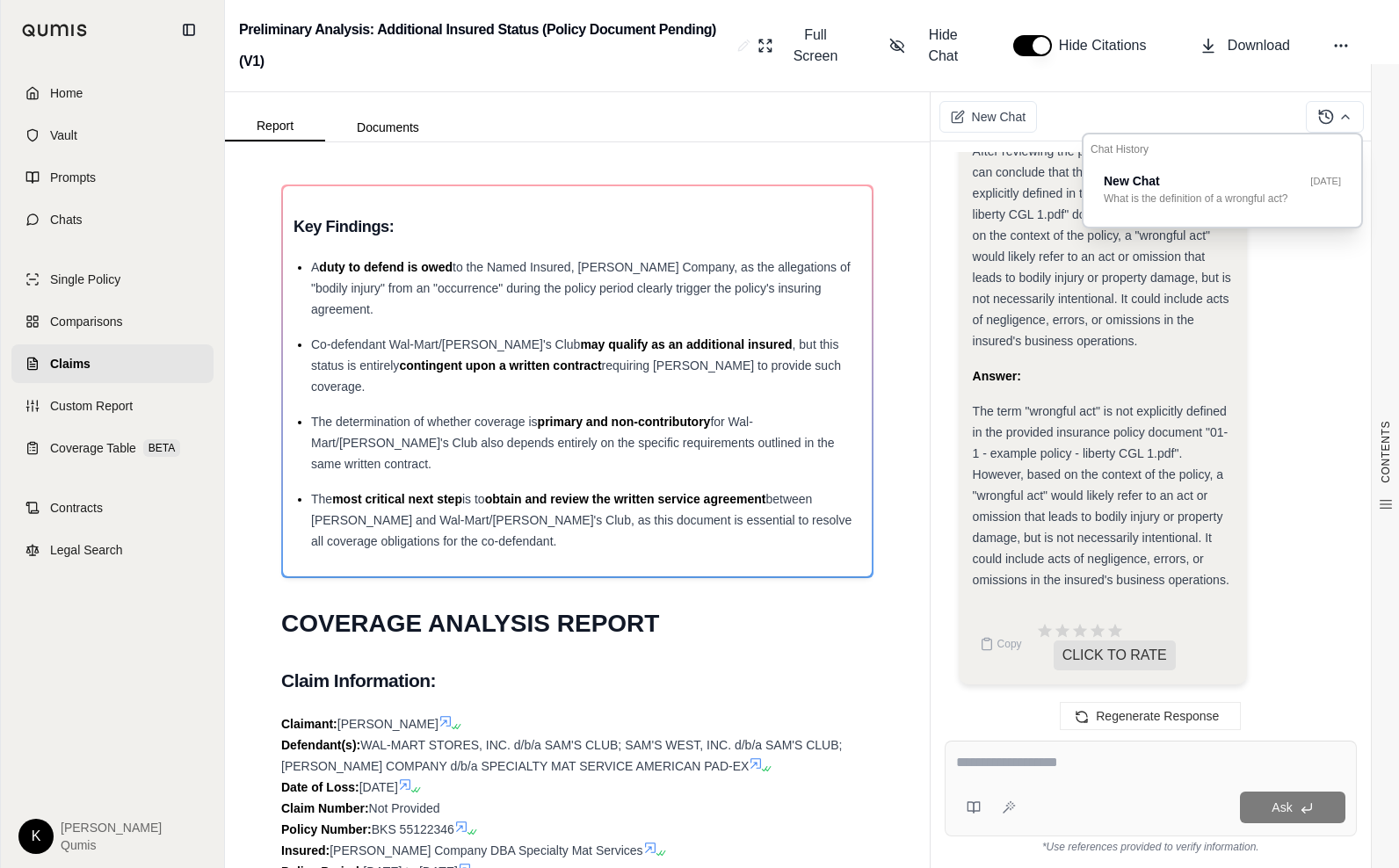
click at [1164, 105] on div "New Chat" at bounding box center [1165, 117] width 468 height 49
